Goal: Task Accomplishment & Management: Manage account settings

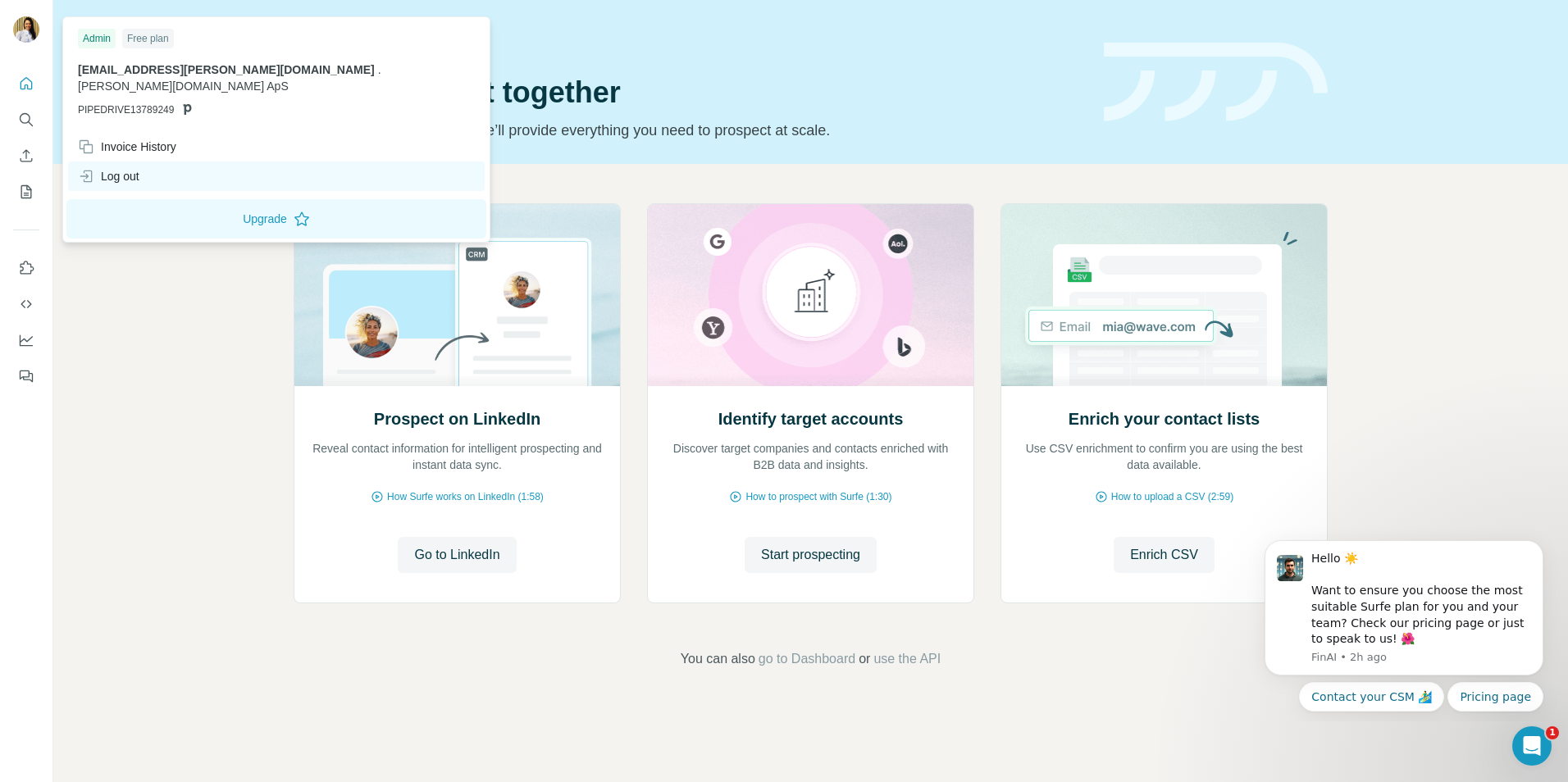
click at [122, 168] on div "Log out" at bounding box center [108, 176] width 61 height 17
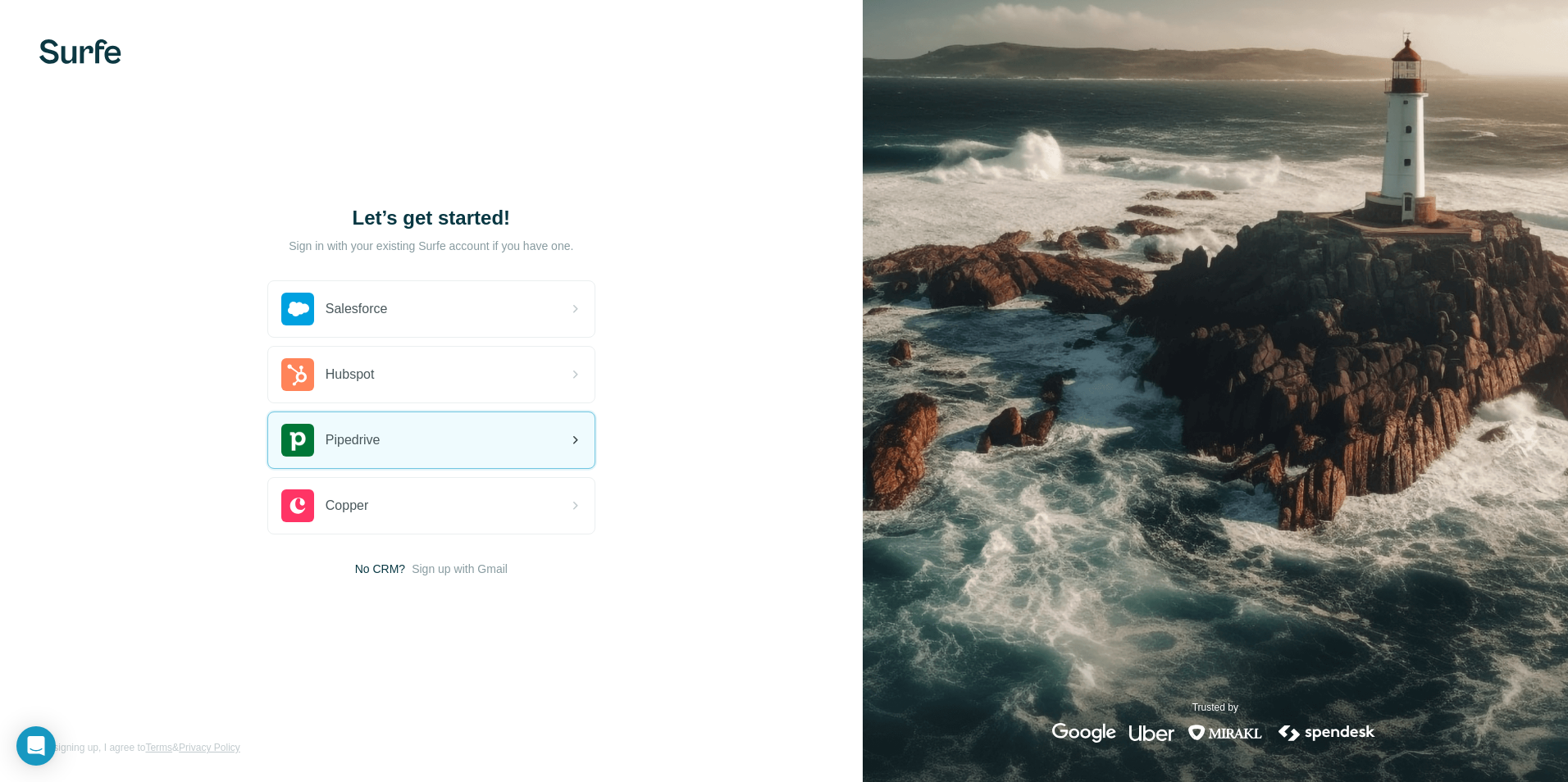
click at [376, 451] on div "Pipedrive" at bounding box center [331, 441] width 99 height 33
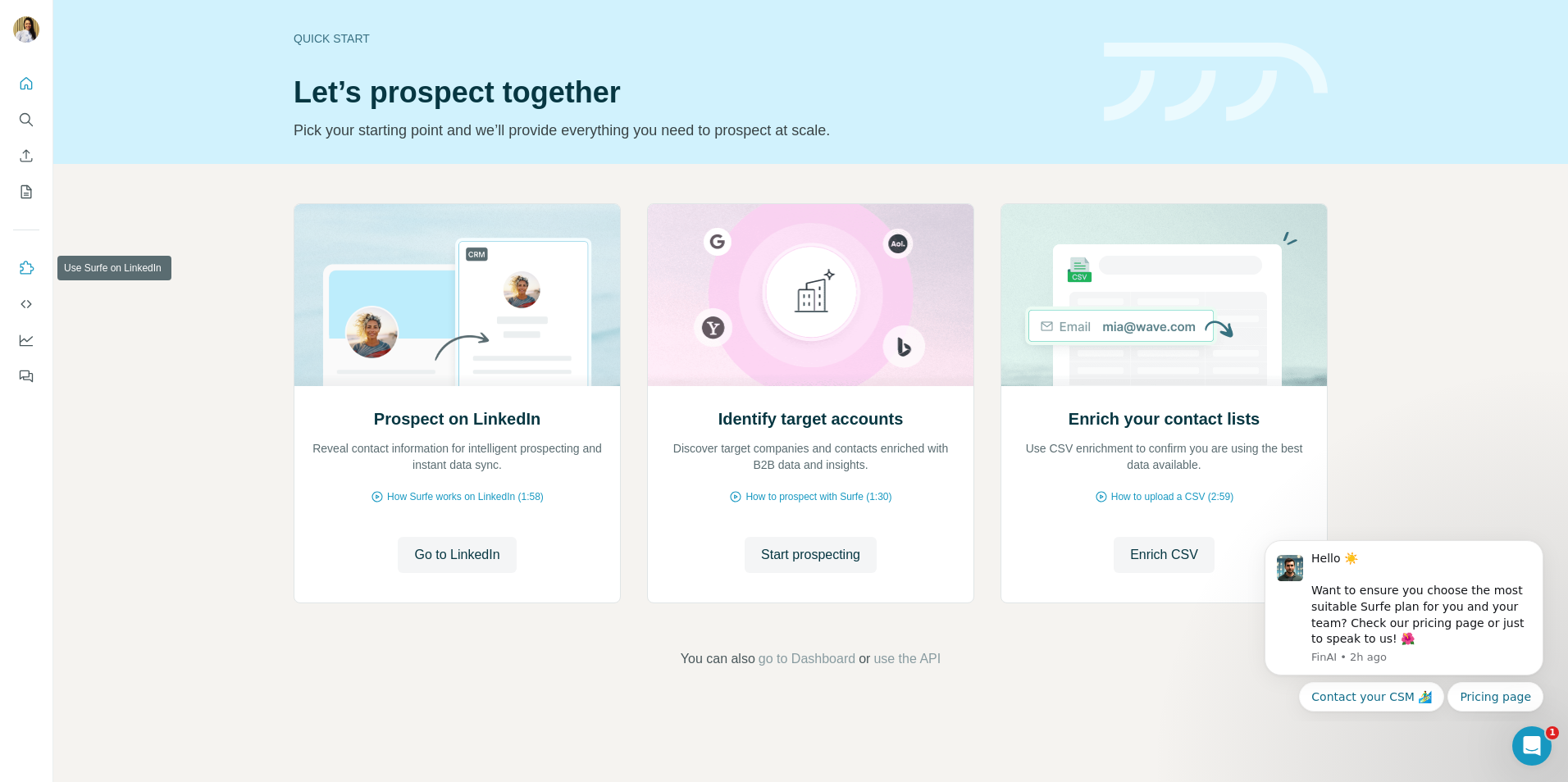
click at [30, 272] on icon "Use Surfe on LinkedIn" at bounding box center [26, 268] width 17 height 17
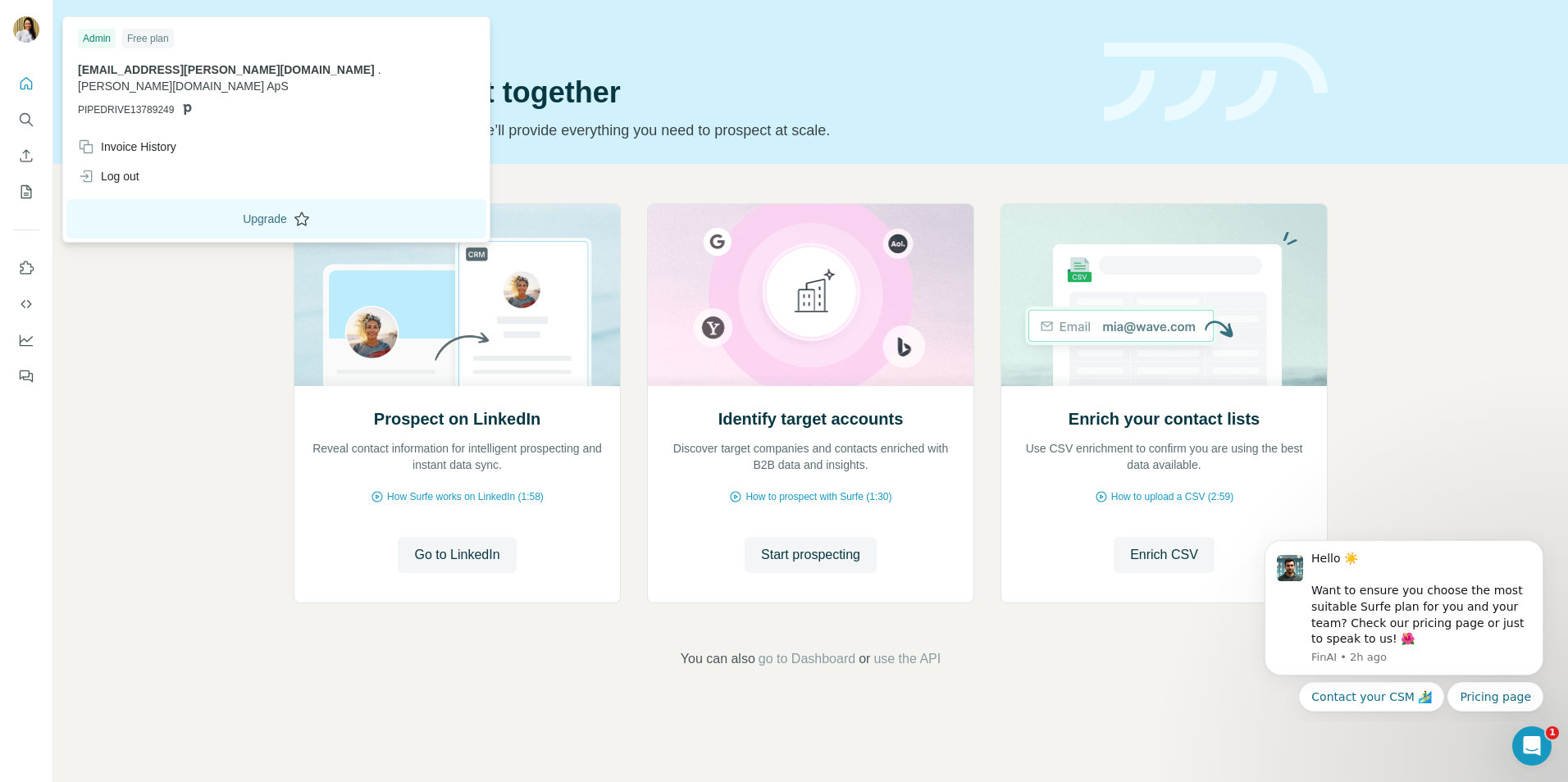
click at [155, 203] on button "Upgrade" at bounding box center [276, 219] width 420 height 40
